Goal: Check status: Check status

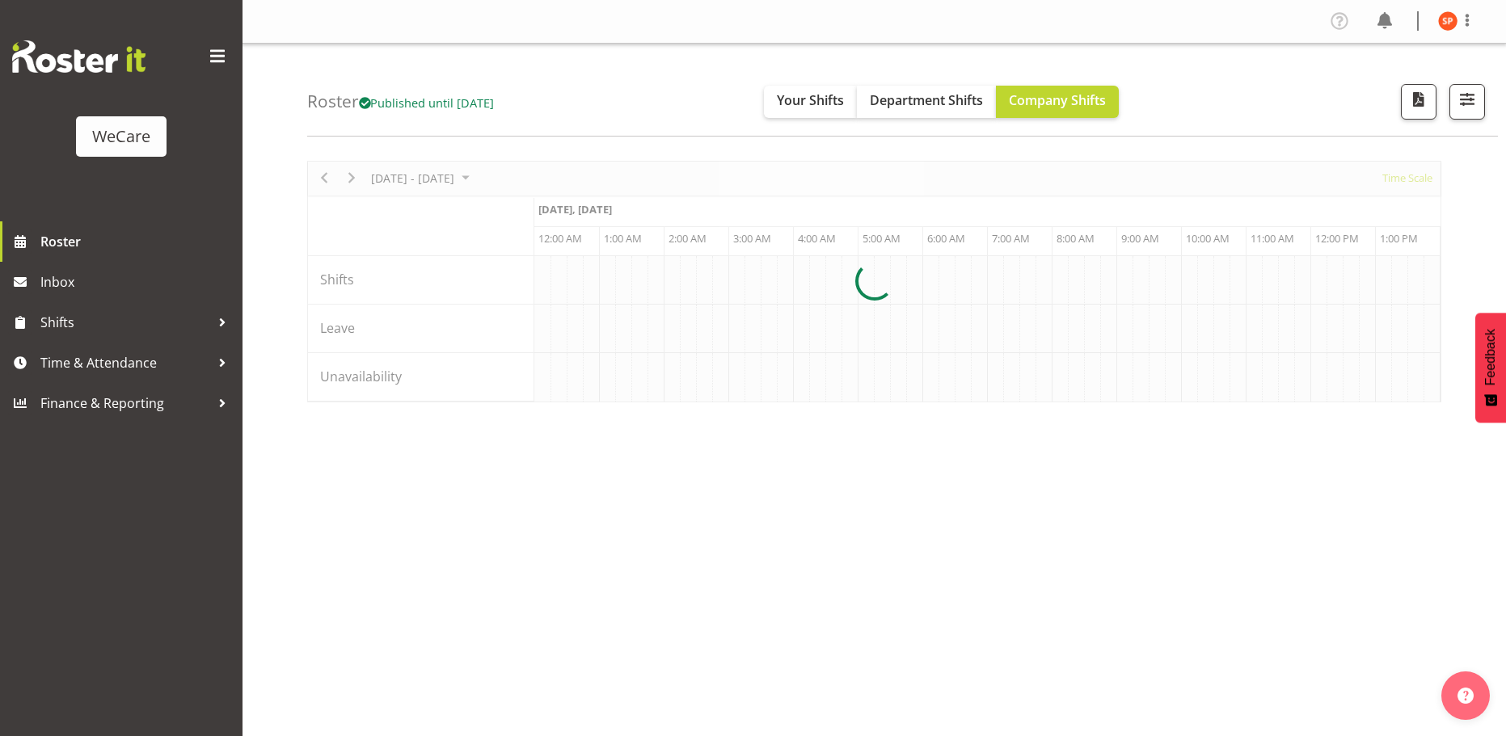
scroll to position [0, 4656]
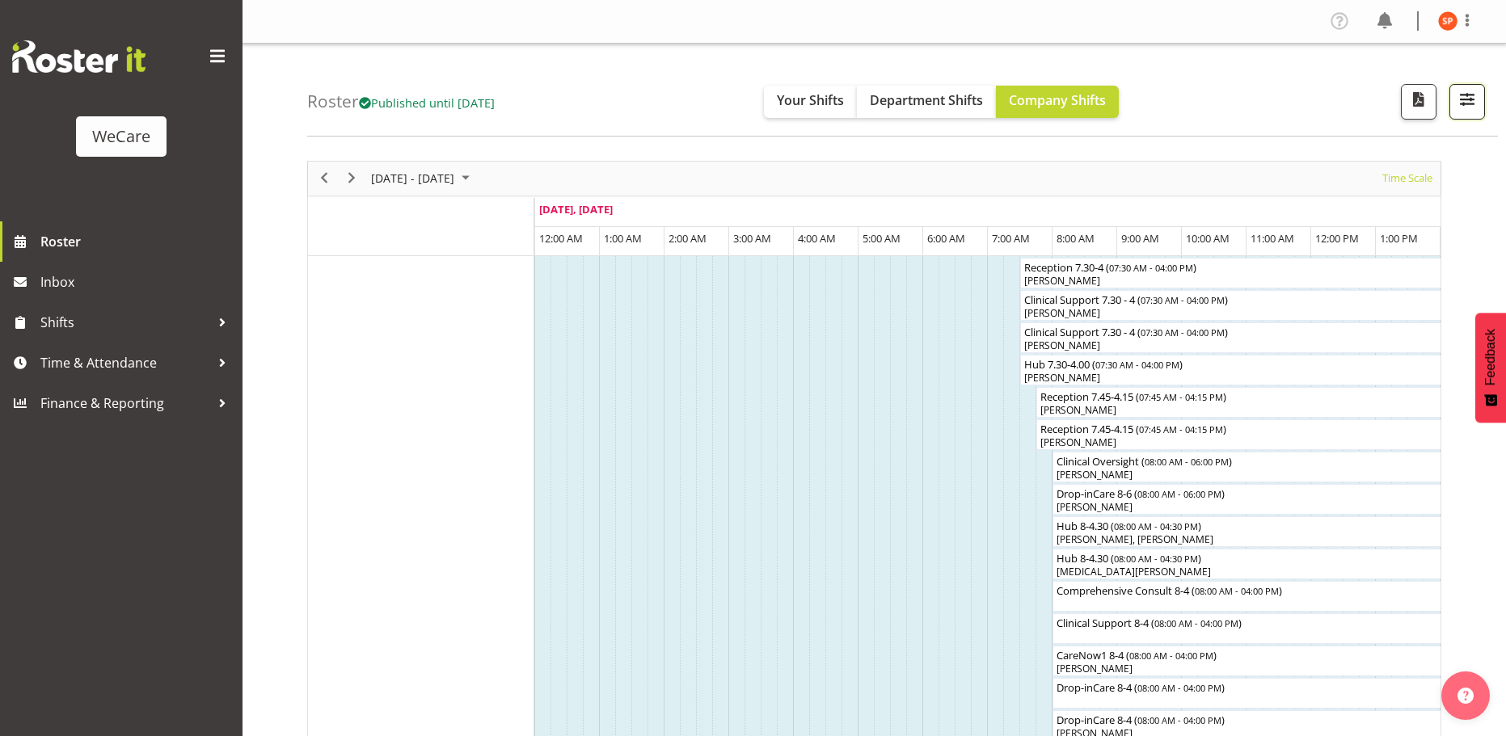
click at [1474, 103] on span "button" at bounding box center [1467, 99] width 21 height 21
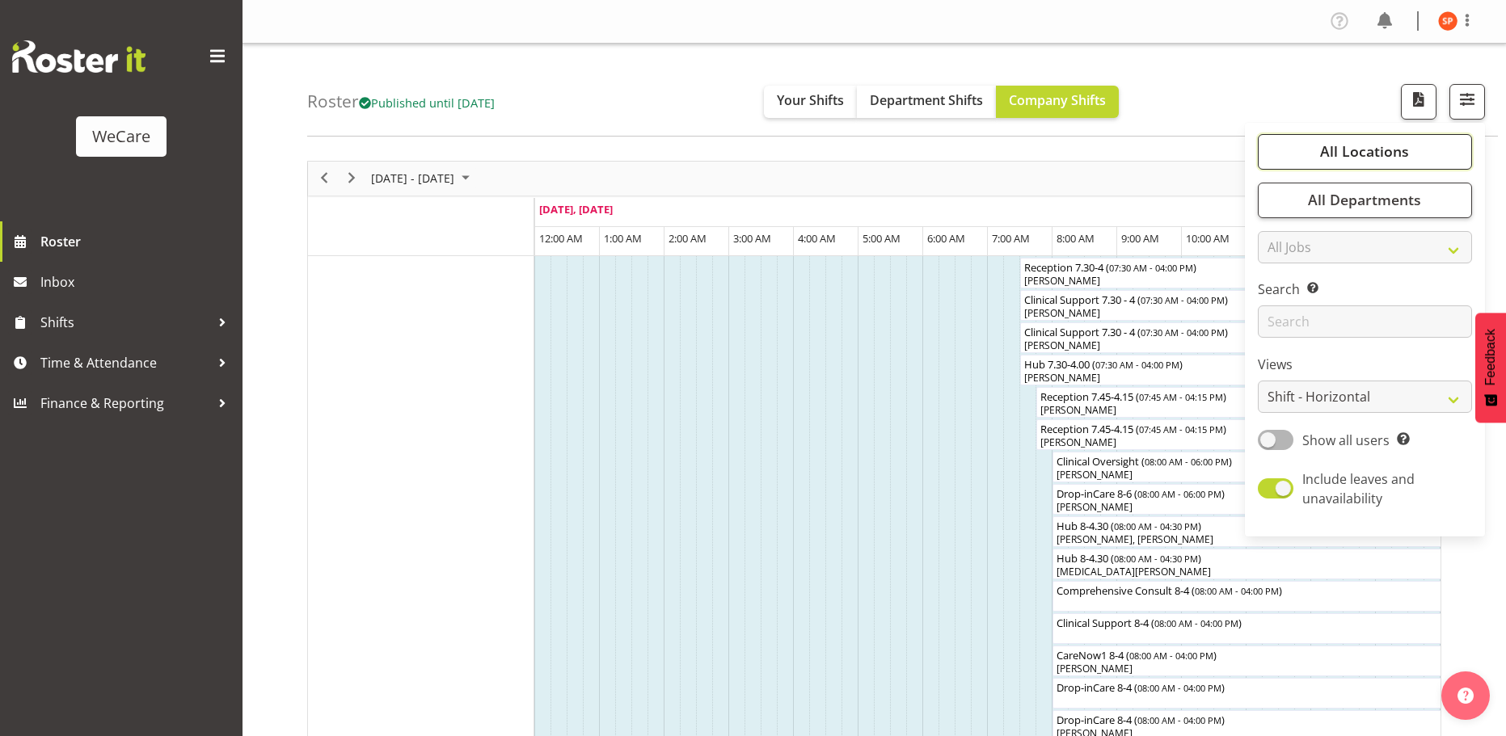
click at [1407, 153] on span "All Locations" at bounding box center [1364, 150] width 89 height 19
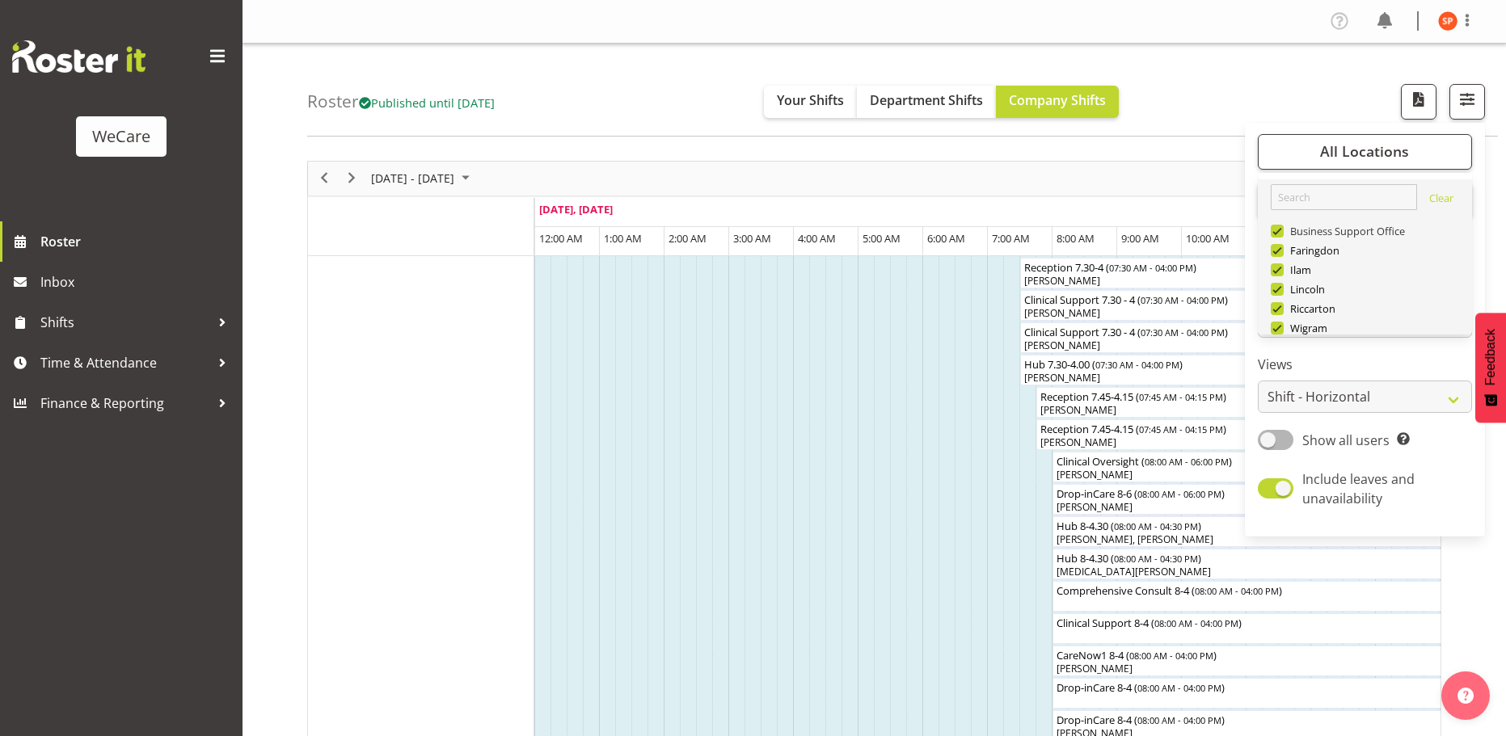
click at [1280, 227] on span at bounding box center [1277, 231] width 13 height 13
click at [1280, 227] on input "Business Support Office" at bounding box center [1276, 231] width 11 height 11
checkbox input "false"
click at [1280, 270] on span at bounding box center [1277, 270] width 13 height 13
click at [1280, 270] on input "Ilam" at bounding box center [1276, 269] width 11 height 11
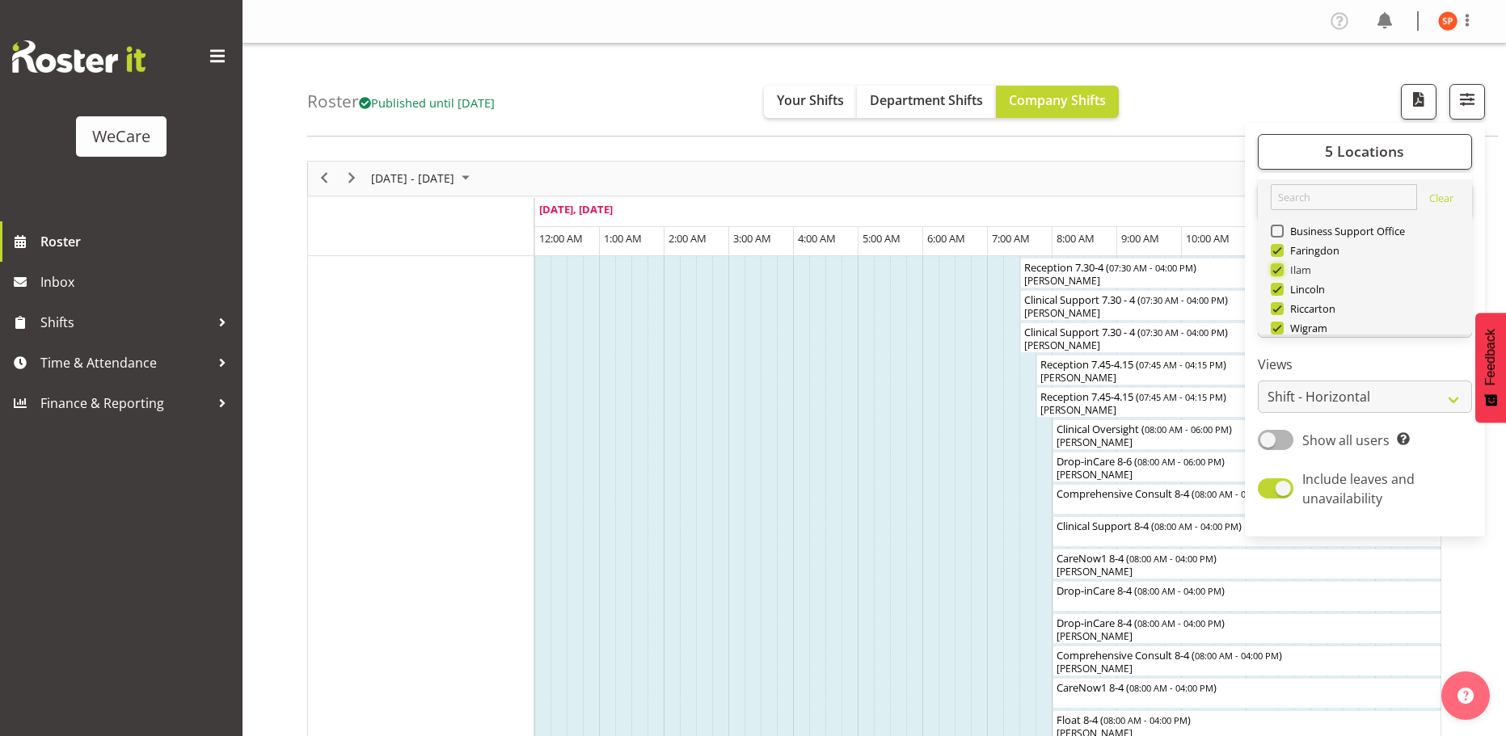
checkbox input "false"
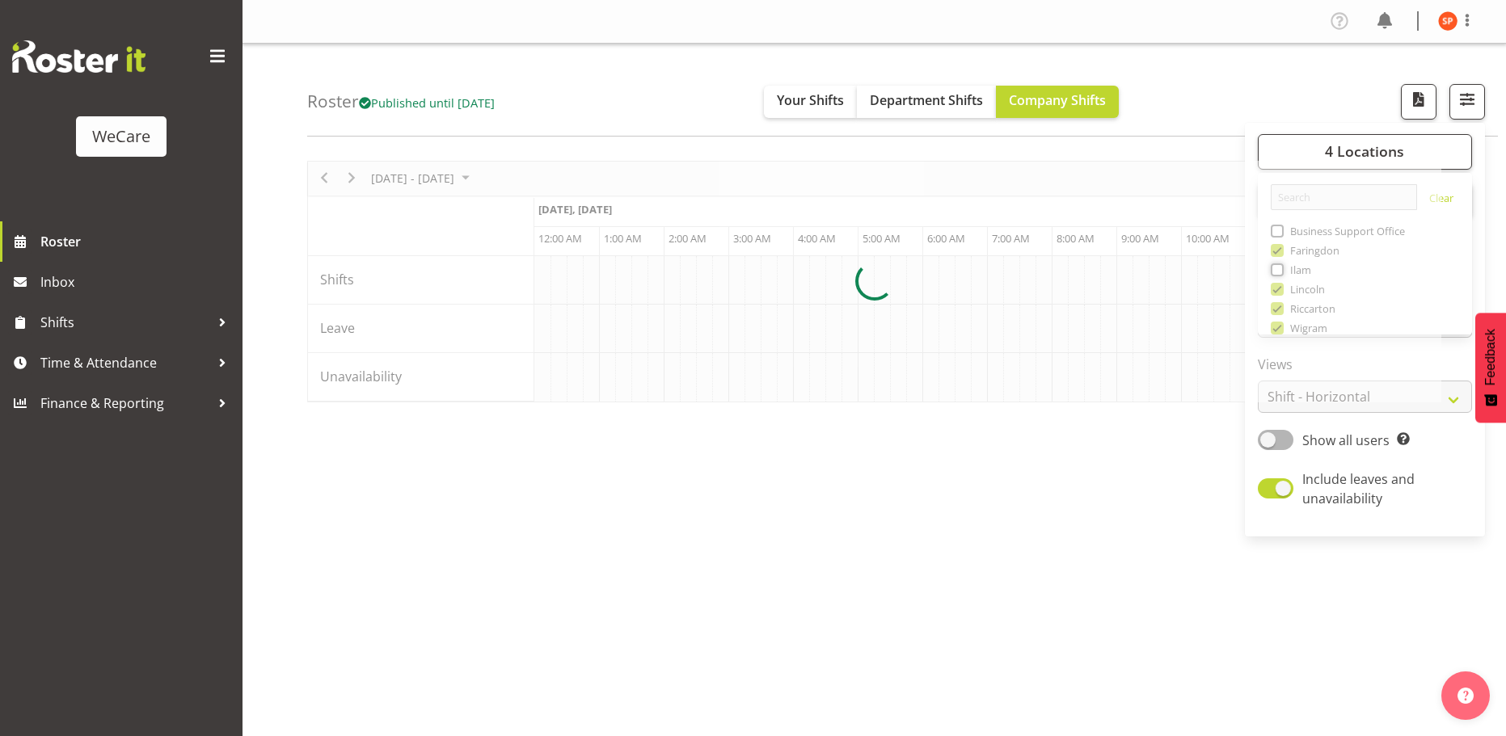
scroll to position [0, 4656]
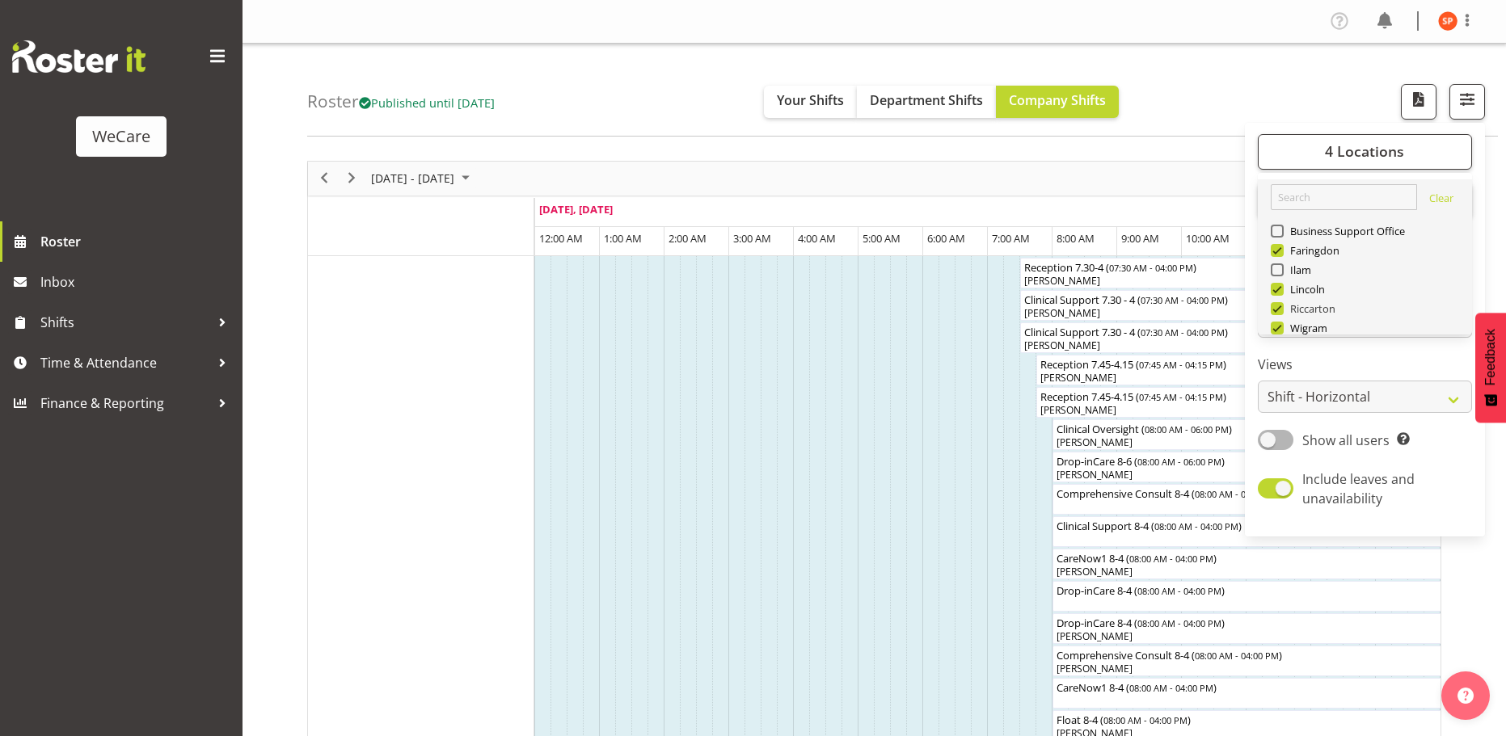
click at [1283, 310] on span at bounding box center [1277, 308] width 13 height 13
click at [1281, 310] on input "Riccarton" at bounding box center [1276, 308] width 11 height 11
checkbox input "false"
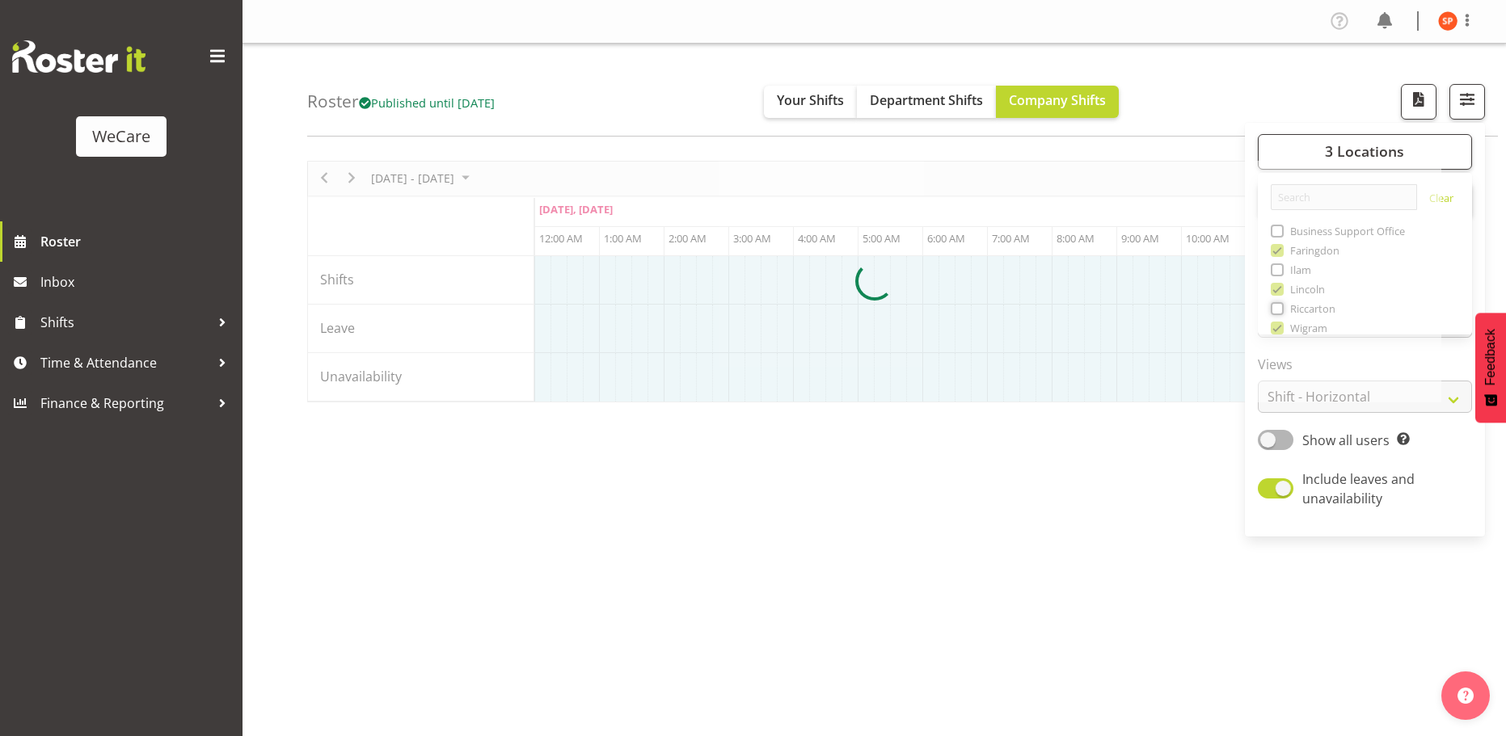
scroll to position [59, 0]
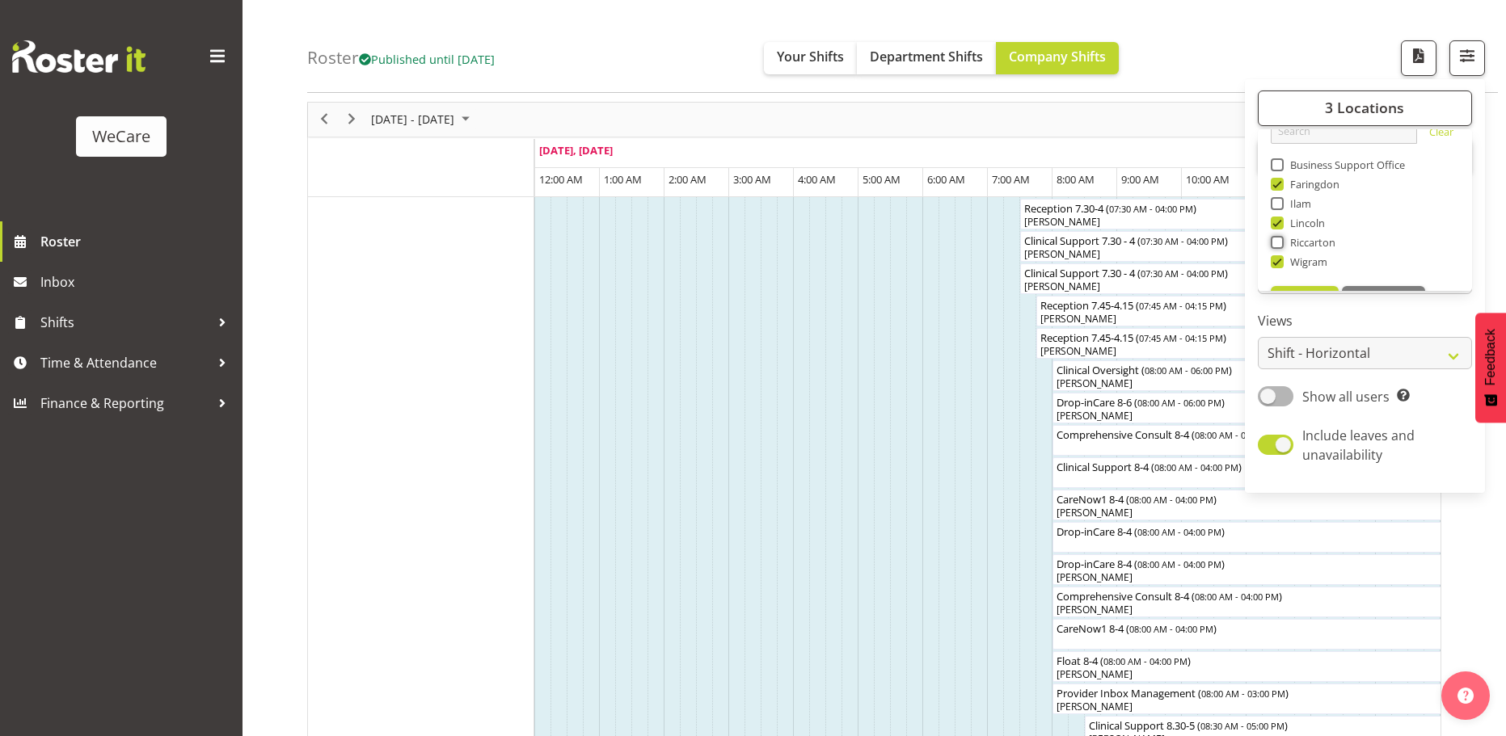
scroll to position [34, 0]
drag, startPoint x: 1277, startPoint y: 248, endPoint x: 1381, endPoint y: 242, distance: 104.5
click at [1277, 247] on span at bounding box center [1277, 250] width 13 height 13
click at [1277, 247] on input "Wigram" at bounding box center [1276, 251] width 11 height 11
checkbox input "false"
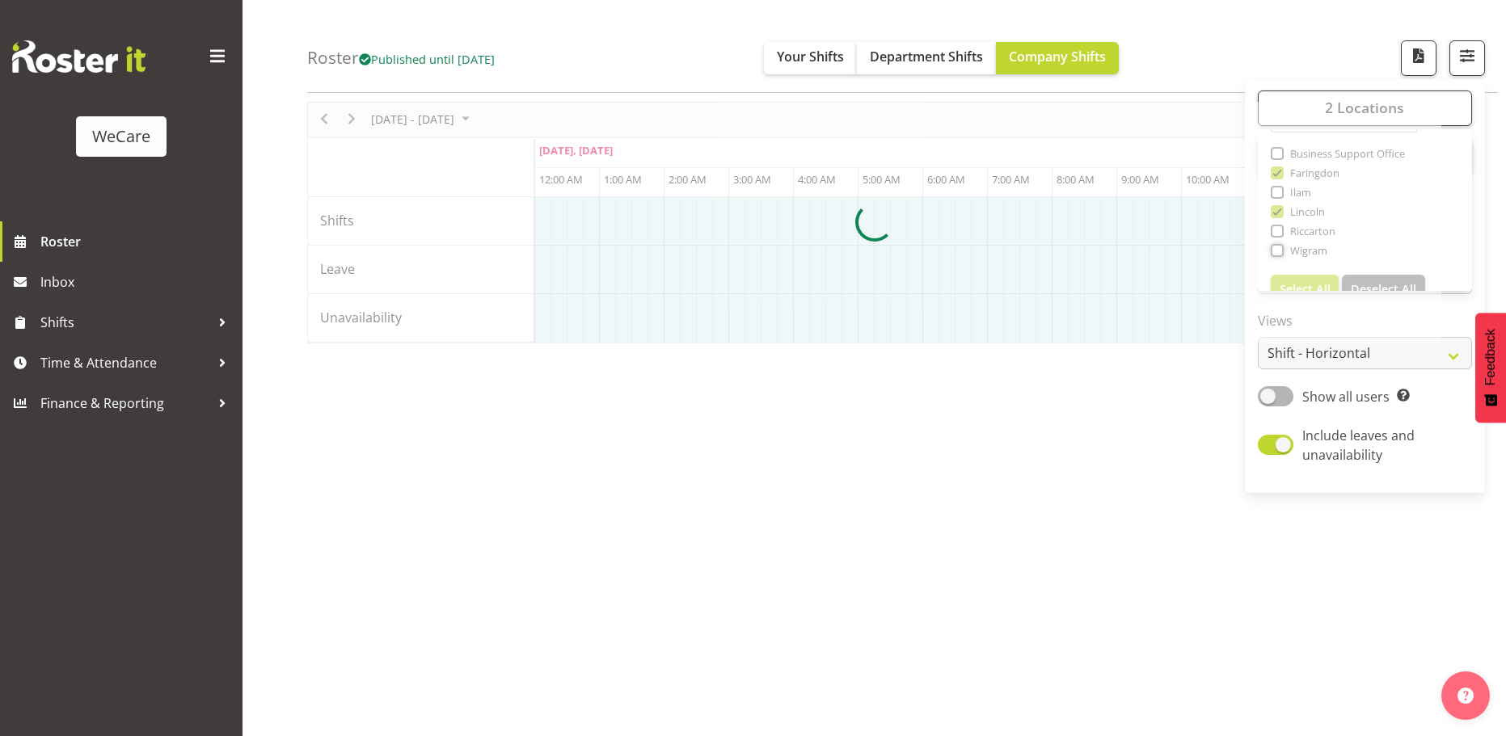
scroll to position [58, 0]
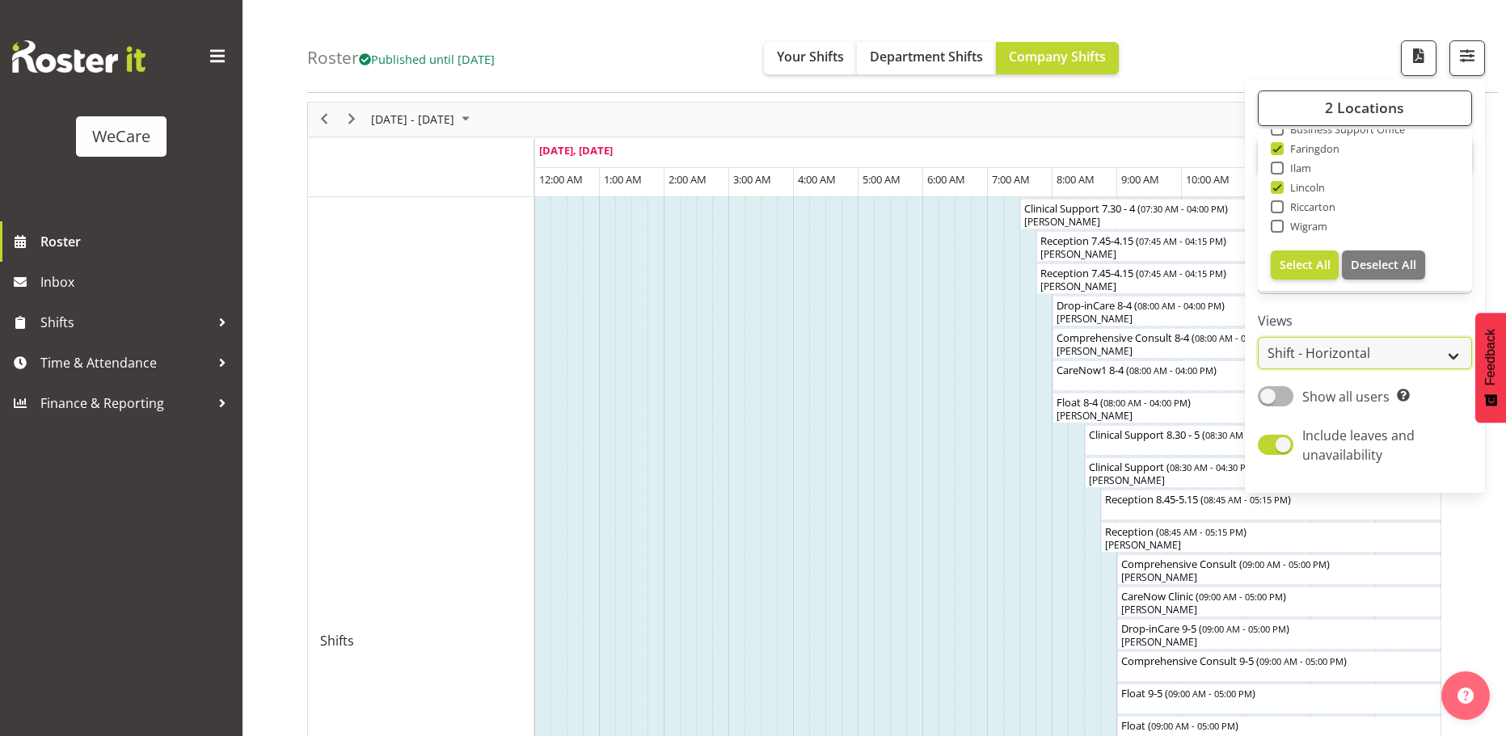
click at [1411, 364] on select "Staff Role Shift - Horizontal Shift - Vertical Staff - Location" at bounding box center [1365, 354] width 214 height 32
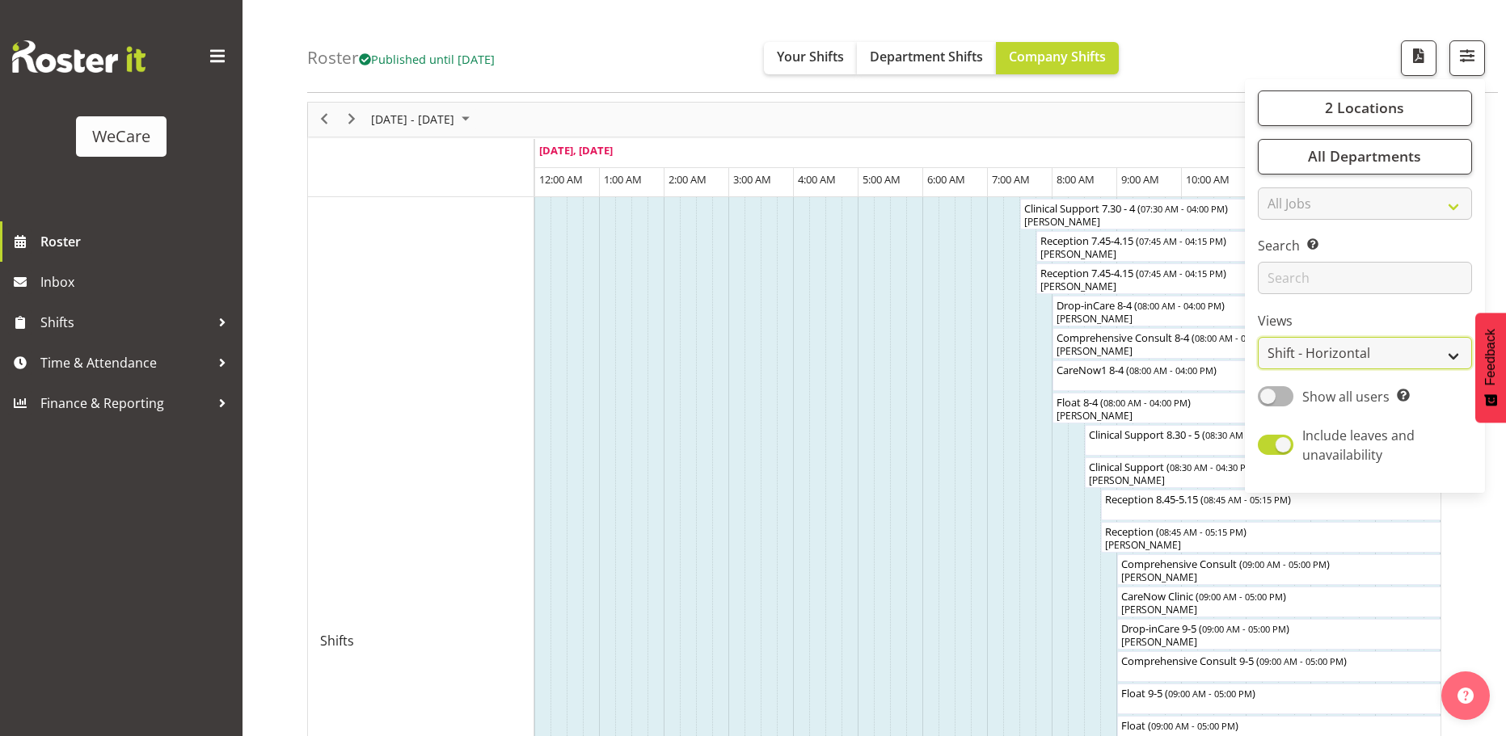
select select "location"
click at [1259, 338] on select "Staff Role Shift - Horizontal Shift - Vertical Staff - Location" at bounding box center [1365, 354] width 214 height 32
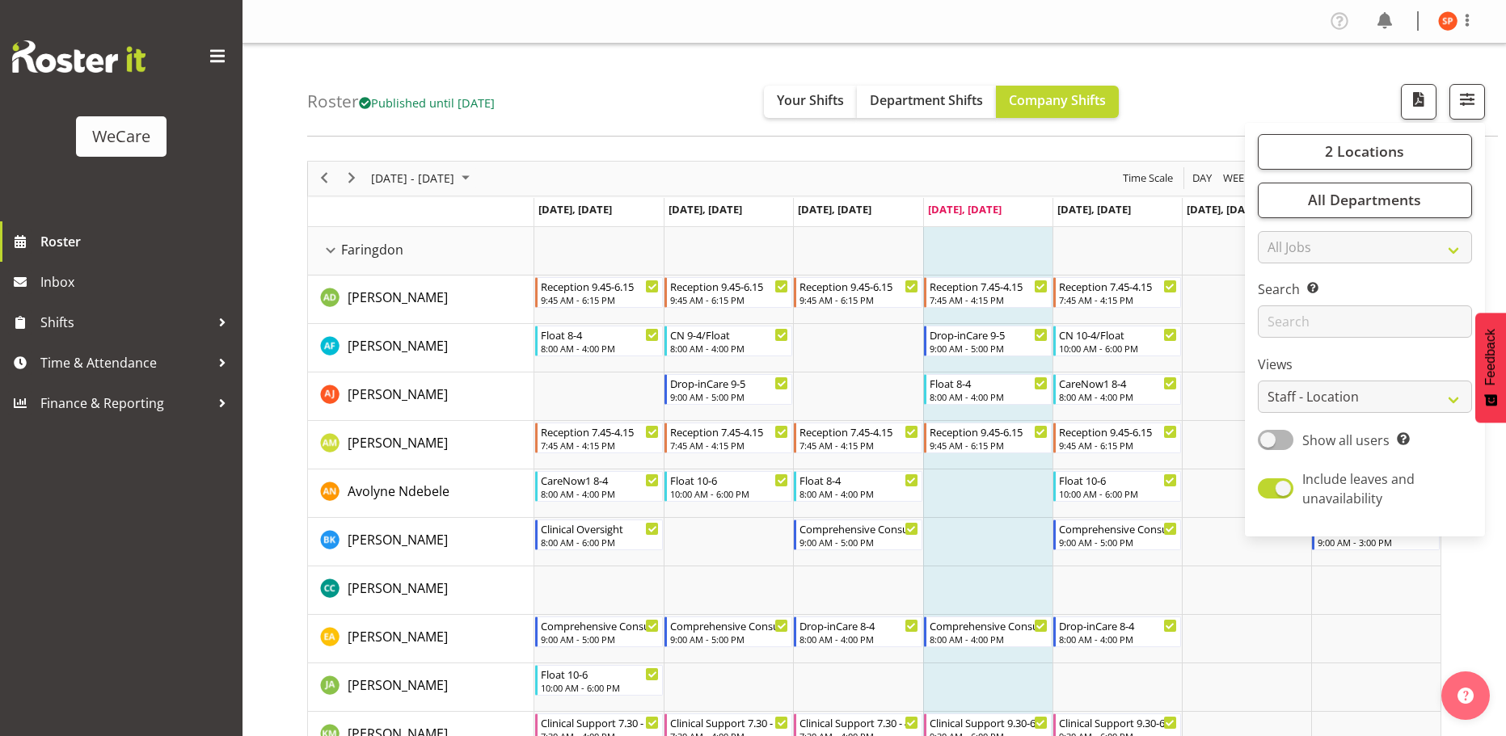
click at [1217, 76] on div "Roster Published until Nov 30, 2025 Your Shifts Department Shifts Company Shift…" at bounding box center [902, 90] width 1191 height 93
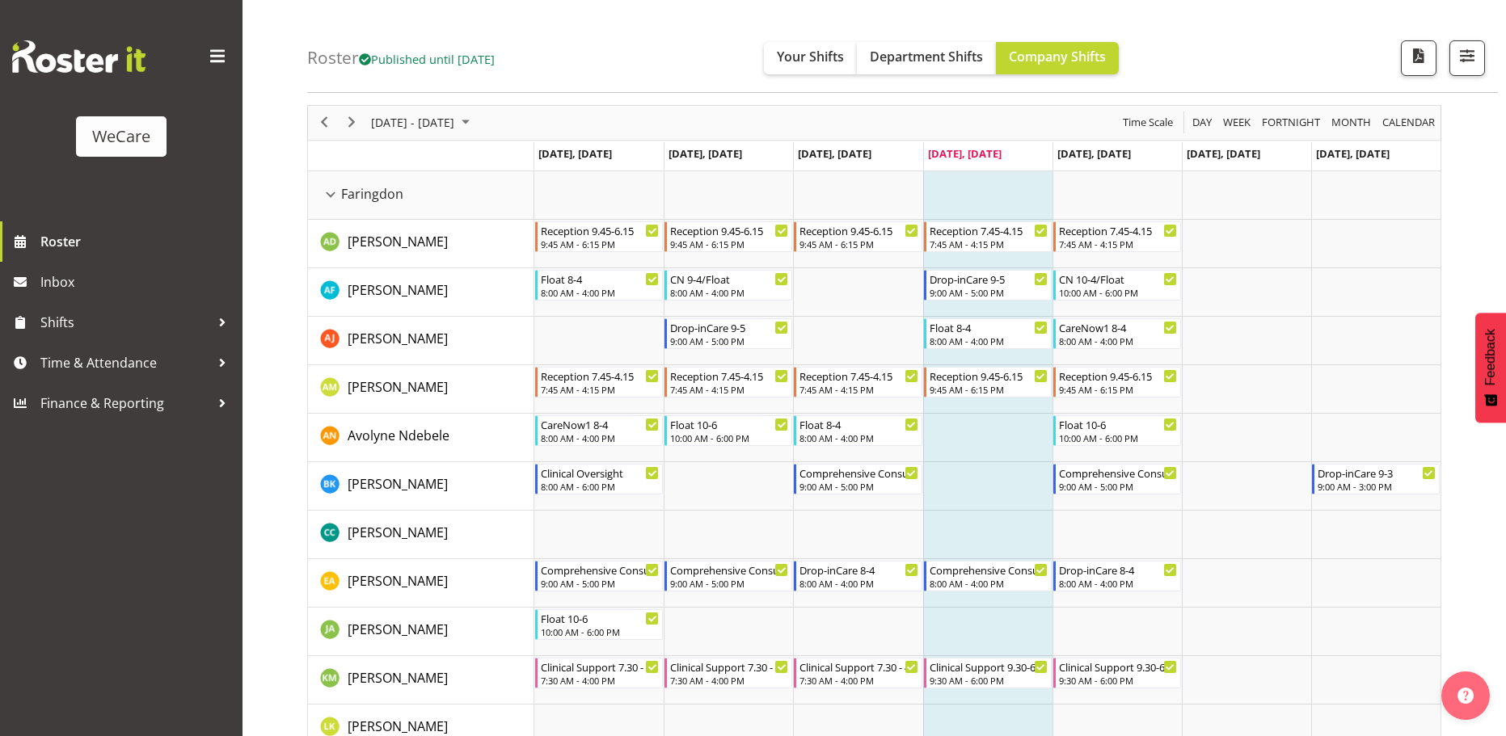
scroll to position [81, 0]
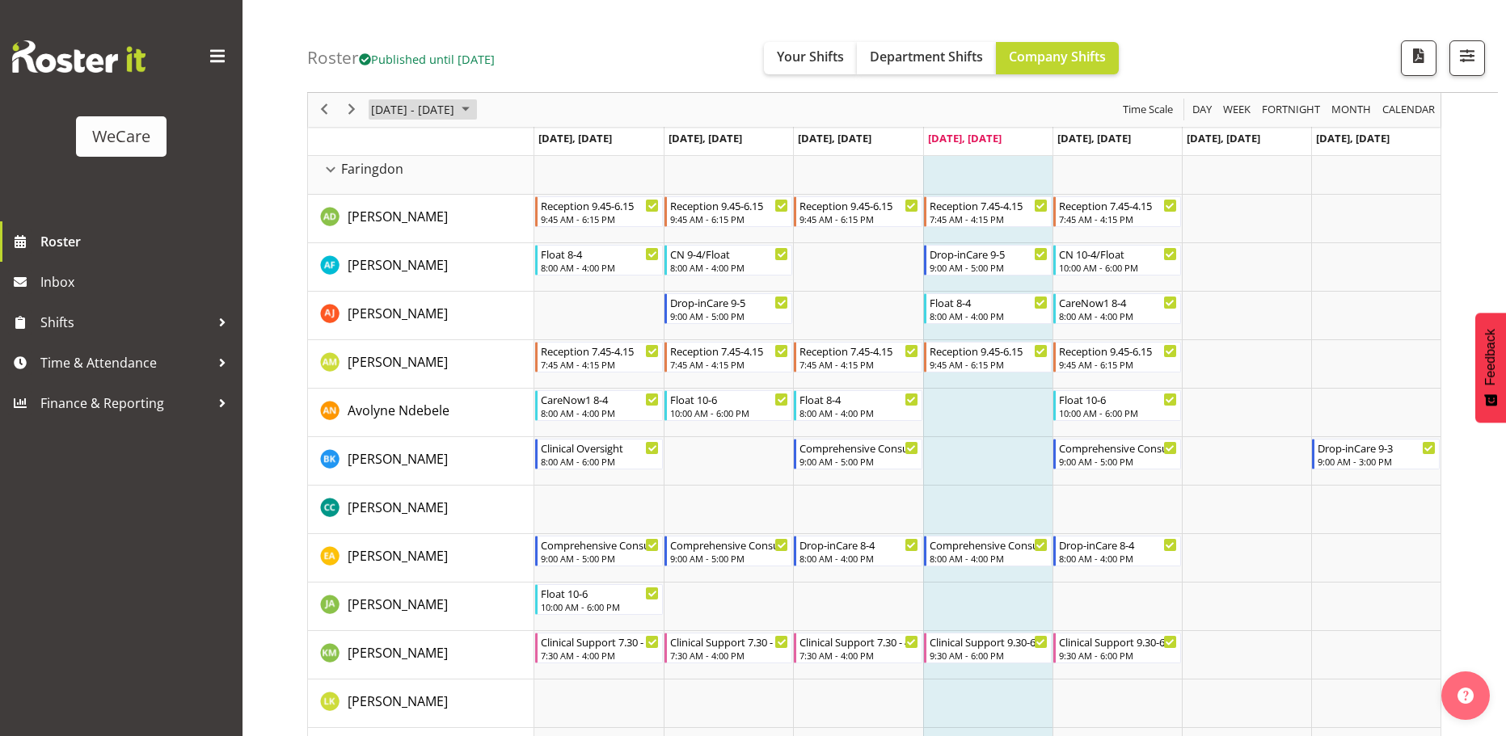
click at [456, 108] on span "October 06 - 12, 2025" at bounding box center [412, 110] width 86 height 20
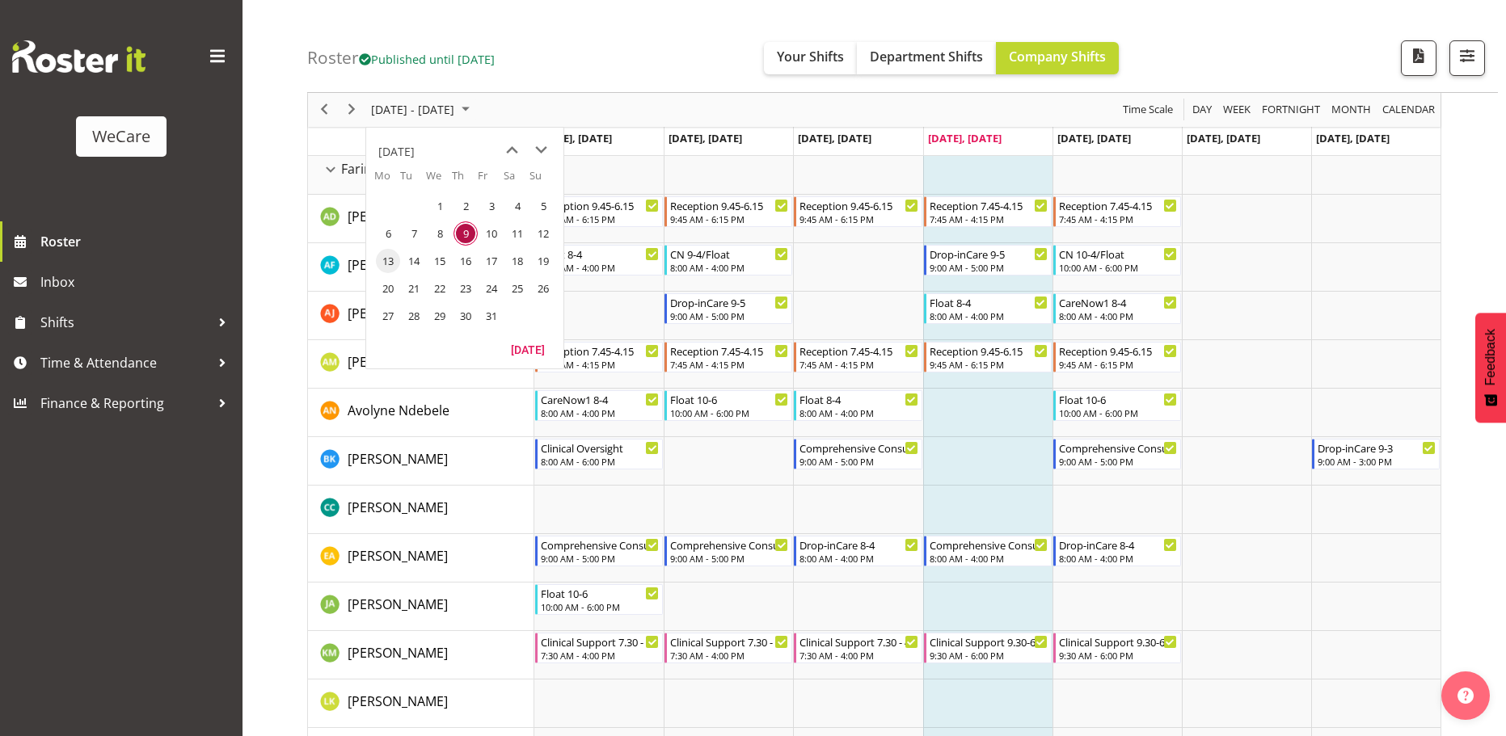
click at [392, 255] on span "13" at bounding box center [388, 261] width 24 height 24
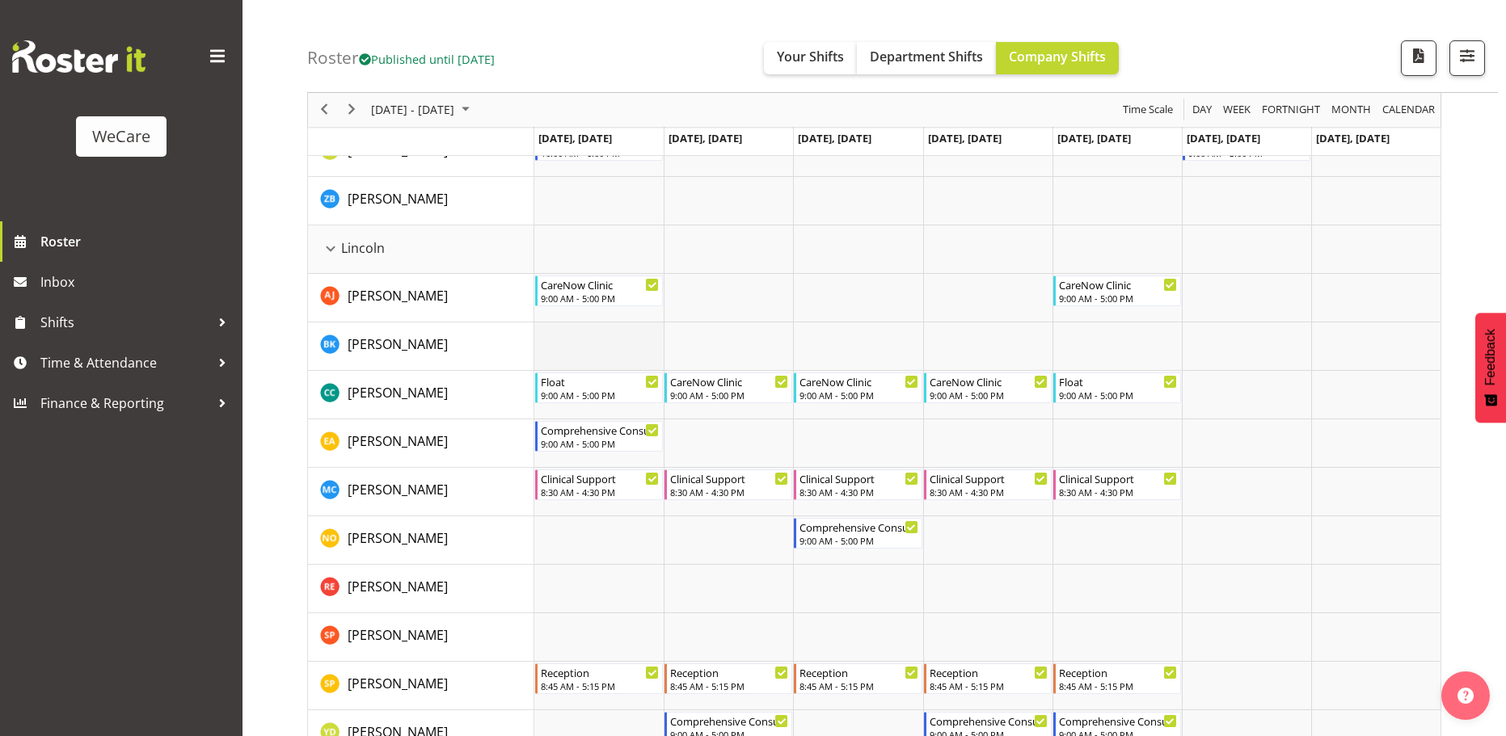
scroll to position [1250, 0]
